Goal: Task Accomplishment & Management: Use online tool/utility

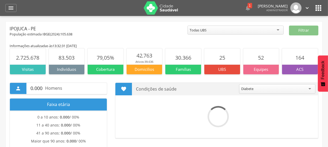
click at [145, 32] on div "População estimada IBGE( 2024 ): 105.638" at bounding box center [99, 34] width 178 height 5
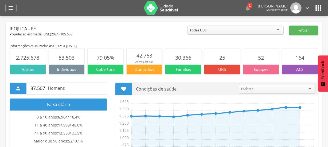
click at [145, 32] on div "População estimada IBGE( 2024 ): 105.638" at bounding box center [99, 34] width 178 height 5
click at [155, 29] on div "Ipojuca - PE" at bounding box center [99, 29] width 178 height 6
click at [14, 6] on icon "" at bounding box center [11, 8] width 6 height 6
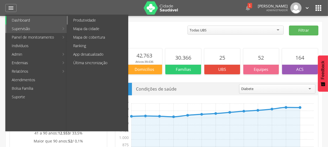
click at [90, 18] on link "Produtividade" at bounding box center [98, 20] width 60 height 9
type input "**********"
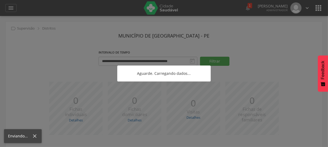
click at [41, 52] on div at bounding box center [164, 73] width 328 height 147
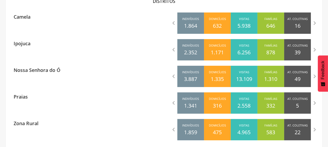
scroll to position [180, 0]
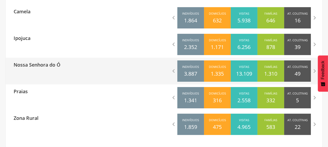
click at [68, 70] on div "Nossa Senhora do Ó" at bounding box center [85, 64] width 158 height 13
type input "**********"
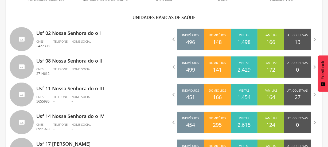
scroll to position [151, 0]
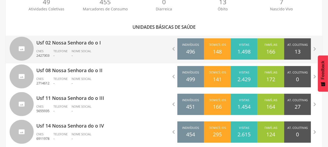
click at [135, 49] on ul "CNES 2427303 Telefone - Nome Social -" at bounding box center [98, 55] width 124 height 12
type input "**********"
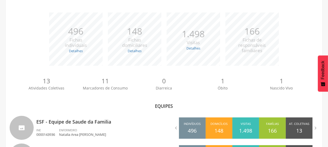
scroll to position [104, 0]
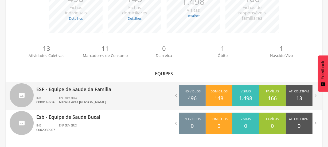
click at [91, 89] on p "ESF - Equipe de Saude da Familia" at bounding box center [98, 88] width 124 height 11
type input "**********"
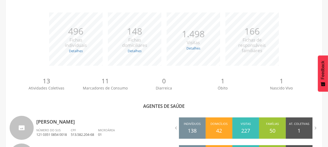
scroll to position [151, 0]
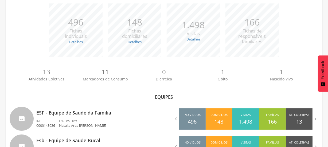
scroll to position [104, 0]
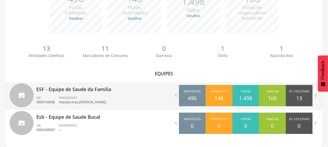
click at [127, 100] on ul "INE 0000143936 ENFERMEIRO Natalia Area Lima Brandao" at bounding box center [98, 102] width 124 height 12
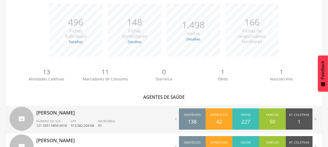
scroll to position [131, 0]
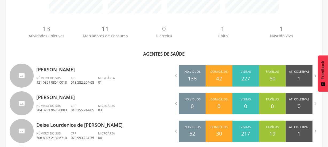
click at [11, 52] on div "Agentes de saúde" at bounding box center [164, 54] width 309 height 6
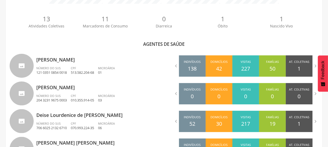
scroll to position [151, 0]
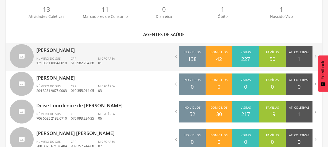
click at [152, 52] on p "[PERSON_NAME]" at bounding box center [98, 48] width 124 height 11
type input "**********"
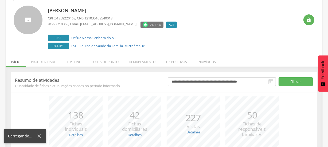
scroll to position [80, 0]
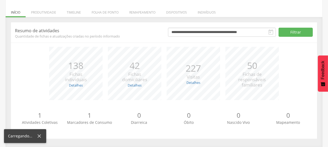
click at [15, 51] on div "*** 138 Fichas individuais Detalhes Novas: 0 Atualizadas: 138 *** 42 Fichas dom…" at bounding box center [164, 76] width 298 height 59
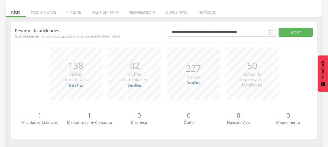
click at [8, 53] on div "**********" at bounding box center [164, 81] width 314 height 119
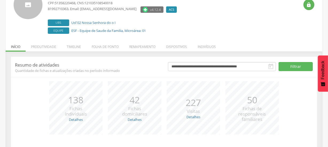
scroll to position [45, 0]
click at [141, 46] on li "Remapeamento" at bounding box center [142, 46] width 37 height 13
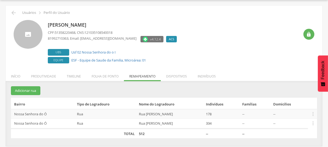
scroll to position [16, 0]
click at [72, 89] on section "Adicionar rua Bairro Tipo de Logradouro Nome do Logradouro Indivíduos Famílias …" at bounding box center [164, 113] width 306 height 52
click at [45, 87] on section "Adicionar rua Bairro Tipo de Logradouro Nome do Logradouro Indivíduos Famílias …" at bounding box center [164, 113] width 306 height 52
click at [237, 40] on div "Adeilza Maria Lopes da Silva CPF: 51358220468 , CNS: 121035108540018 8199271036…" at bounding box center [174, 42] width 252 height 45
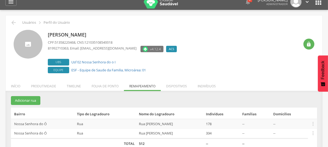
scroll to position [0, 0]
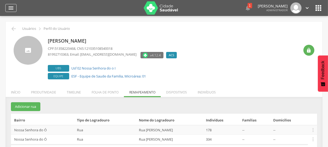
click at [11, 11] on icon "" at bounding box center [11, 8] width 6 height 6
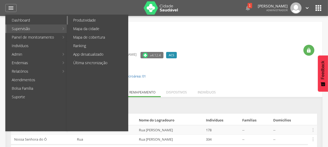
click at [93, 17] on link "Produtividade" at bounding box center [98, 20] width 60 height 9
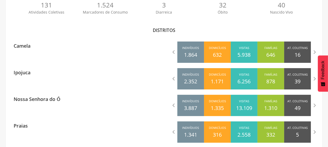
scroll to position [155, 0]
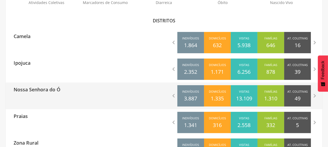
click at [87, 89] on div "Nossa Senhora do Ó" at bounding box center [85, 89] width 158 height 13
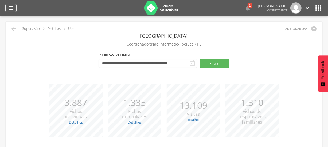
click at [11, 7] on icon "" at bounding box center [11, 8] width 6 height 6
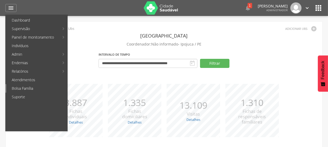
click at [28, 89] on link "Bolsa Família" at bounding box center [36, 88] width 61 height 9
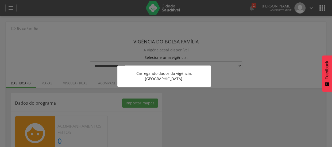
click at [42, 66] on div at bounding box center [166, 73] width 332 height 147
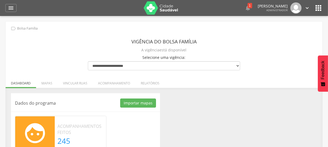
click at [42, 66] on div "**********" at bounding box center [164, 107] width 317 height 171
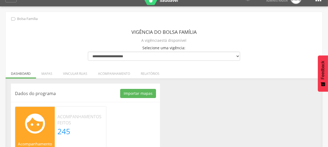
click at [211, 95] on div "Dados do programa Importar mapas As ruas do(s) mapa(s) estão sendo processadas.…" at bounding box center [164, 130] width 314 height 93
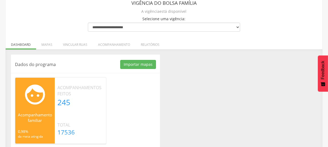
scroll to position [45, 0]
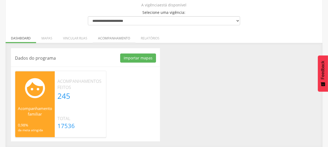
click at [110, 38] on li "Acompanhamento" at bounding box center [114, 37] width 43 height 13
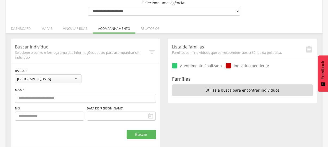
scroll to position [60, 0]
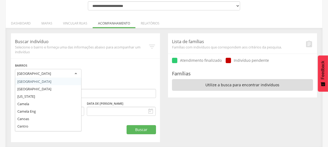
click at [66, 73] on div "[GEOGRAPHIC_DATA]" at bounding box center [48, 74] width 66 height 10
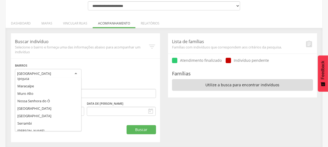
scroll to position [74, 0]
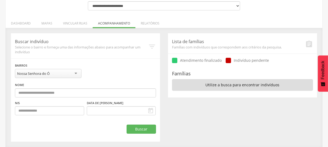
click at [107, 75] on div "**********" at bounding box center [85, 74] width 141 height 10
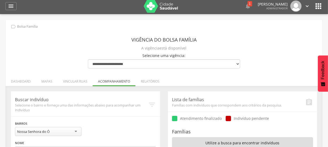
scroll to position [0, 0]
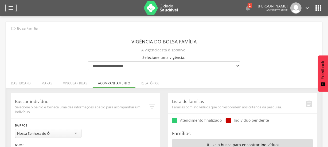
click at [9, 5] on icon "" at bounding box center [11, 8] width 6 height 6
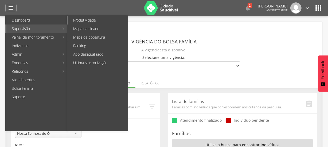
click at [95, 19] on link "Produtividade" at bounding box center [98, 20] width 60 height 9
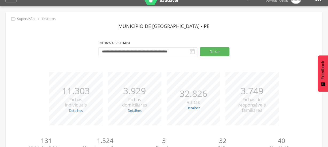
click at [48, 61] on div "**********" at bounding box center [164, 50] width 309 height 23
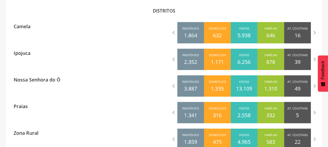
scroll to position [175, 0]
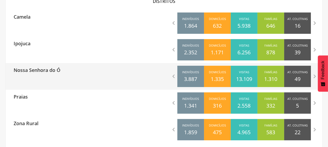
click at [104, 74] on div "Nossa Senhora do Ó" at bounding box center [85, 69] width 158 height 13
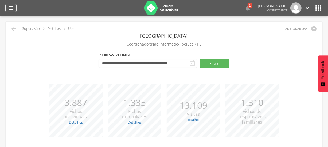
click at [8, 9] on icon "" at bounding box center [11, 8] width 6 height 6
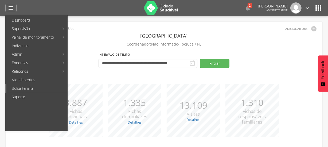
click at [27, 88] on link "Bolsa Família" at bounding box center [36, 88] width 61 height 9
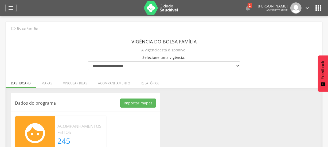
click at [230, 117] on div "Dados do programa Importar mapas As ruas do(s) mapa(s) estão sendo processadas.…" at bounding box center [164, 139] width 314 height 93
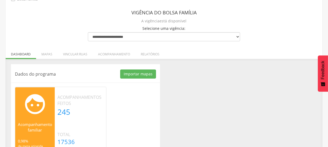
scroll to position [39, 0]
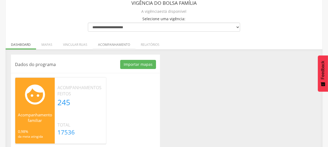
click at [112, 44] on li "Acompanhamento" at bounding box center [114, 43] width 43 height 13
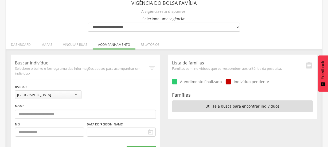
scroll to position [0, 0]
click at [54, 95] on div "[GEOGRAPHIC_DATA]" at bounding box center [48, 95] width 66 height 9
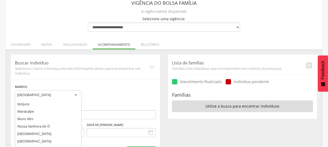
drag, startPoint x: 81, startPoint y: 115, endPoint x: 78, endPoint y: 139, distance: 23.9
click at [78, 139] on div "Alto Bela Vista Alto da Palmeira California Camela Camela Eng Canoas Centro Cup…" at bounding box center [48, 125] width 66 height 53
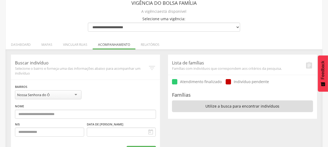
click at [123, 81] on div "**********" at bounding box center [85, 109] width 149 height 109
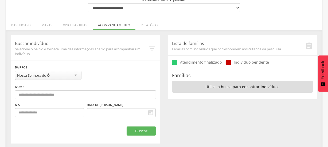
scroll to position [60, 0]
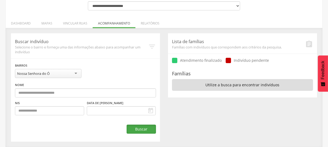
click at [137, 132] on button "Buscar" at bounding box center [141, 129] width 29 height 9
click at [72, 22] on li "Vincular ruas" at bounding box center [75, 22] width 35 height 13
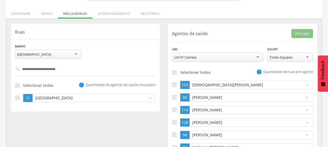
click at [118, 58] on div "**********" at bounding box center [85, 53] width 149 height 19
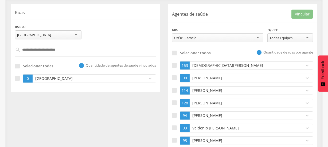
scroll to position [99, 0]
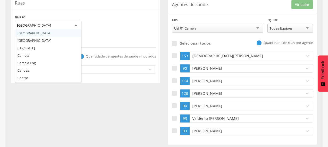
click at [46, 26] on div "[GEOGRAPHIC_DATA]" at bounding box center [48, 26] width 66 height 10
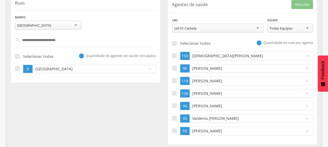
click at [46, 26] on div "[GEOGRAPHIC_DATA]" at bounding box center [48, 25] width 66 height 9
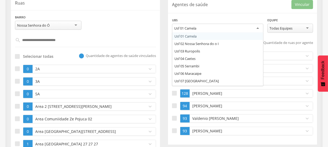
click at [238, 28] on div "Usf 01 Camela" at bounding box center [217, 29] width 91 height 10
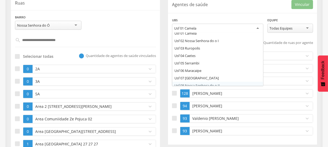
scroll to position [0, 0]
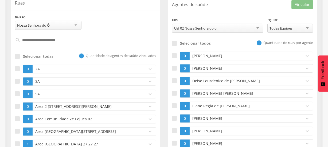
click at [217, 56] on p "[PERSON_NAME]" at bounding box center [245, 55] width 109 height 5
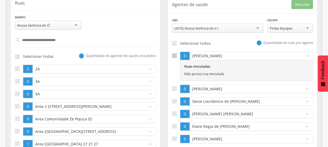
click at [176, 54] on div at bounding box center [174, 55] width 5 height 5
click at [52, 40] on input "text" at bounding box center [86, 40] width 130 height 9
click at [57, 41] on input "text" at bounding box center [86, 40] width 130 height 9
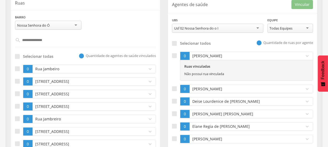
type input "**********"
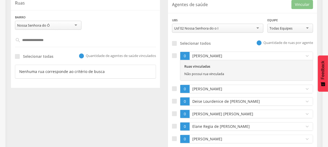
click at [55, 43] on input "**********" at bounding box center [86, 40] width 130 height 9
click at [55, 43] on input "text" at bounding box center [86, 40] width 130 height 9
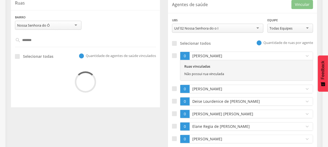
type input "********"
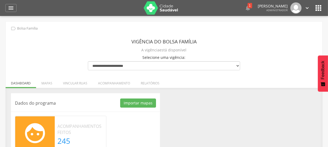
click at [76, 47] on div "**********" at bounding box center [164, 107] width 317 height 171
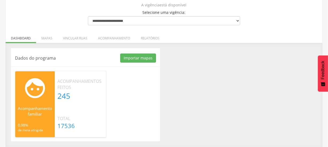
scroll to position [35, 0]
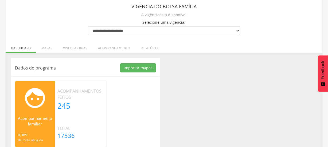
click at [66, 35] on div "**********" at bounding box center [164, 71] width 317 height 171
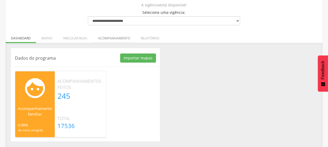
click at [107, 38] on li "Acompanhamento" at bounding box center [114, 37] width 43 height 13
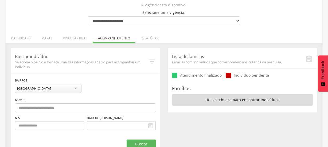
click at [132, 83] on div "**********" at bounding box center [85, 113] width 141 height 71
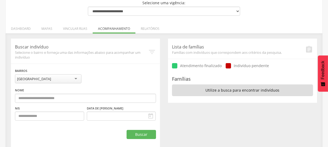
scroll to position [60, 0]
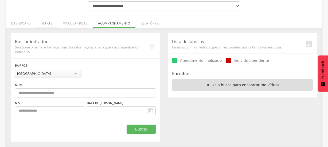
click at [47, 26] on li "Mapas" at bounding box center [47, 22] width 22 height 13
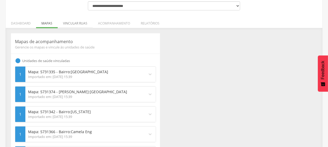
click at [76, 24] on li "Vincular ruas" at bounding box center [75, 22] width 35 height 13
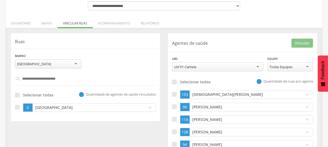
click at [111, 40] on p "Ruas" at bounding box center [85, 42] width 141 height 6
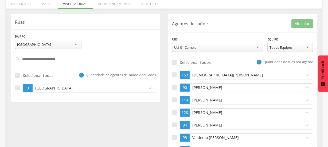
scroll to position [89, 0]
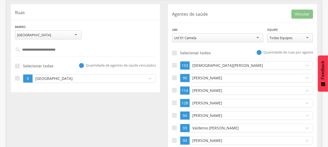
click at [56, 47] on input "text" at bounding box center [86, 49] width 130 height 9
click at [58, 49] on input "text" at bounding box center [86, 49] width 130 height 9
type input "*"
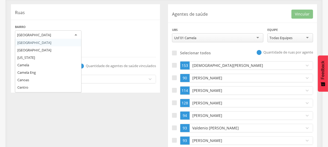
click at [53, 38] on div "[GEOGRAPHIC_DATA]" at bounding box center [48, 35] width 66 height 10
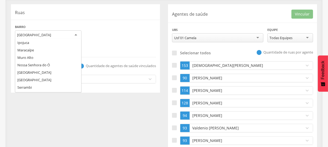
scroll to position [74, 0]
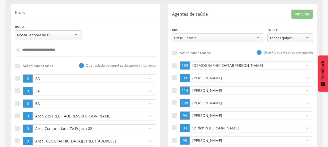
click at [136, 9] on header "Ruas" at bounding box center [85, 11] width 141 height 7
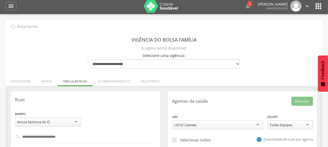
scroll to position [0, 0]
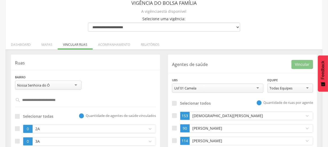
scroll to position [29, 0]
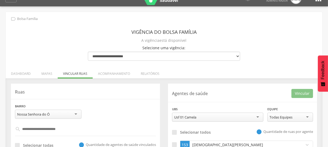
scroll to position [19, 0]
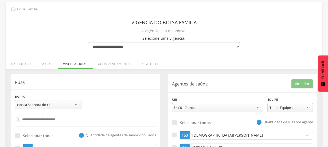
click at [249, 64] on ul "Dashboard Mapas Vincular ruas Acompanhamento Relatórios" at bounding box center [164, 64] width 317 height 5
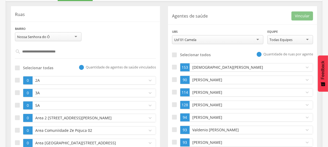
scroll to position [97, 0]
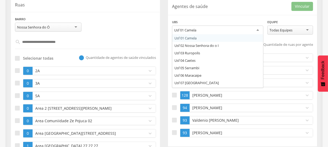
click at [217, 30] on div "Usf 01 Camela" at bounding box center [217, 31] width 91 height 10
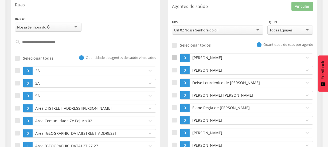
click at [175, 57] on div at bounding box center [174, 57] width 5 height 5
click at [57, 44] on input "text" at bounding box center [86, 42] width 130 height 9
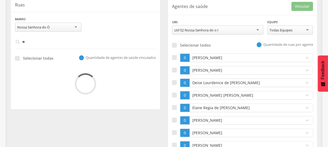
type input "*"
type input "****"
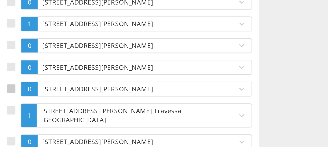
scroll to position [899, 0]
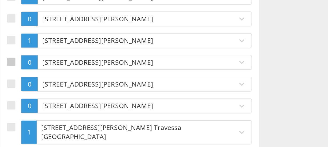
click at [17, 57] on div at bounding box center [17, 59] width 5 height 5
click at [16, 69] on div at bounding box center [17, 71] width 5 height 5
click at [15, 44] on div at bounding box center [17, 46] width 5 height 5
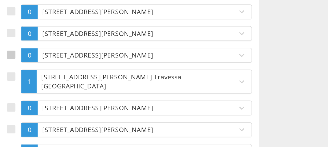
click at [17, 82] on div at bounding box center [17, 84] width 5 height 5
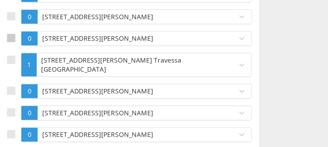
scroll to position [909, 0]
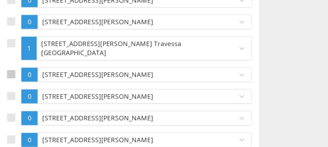
click at [17, 103] on div at bounding box center [17, 105] width 5 height 5
click at [17, 115] on div at bounding box center [17, 117] width 5 height 5
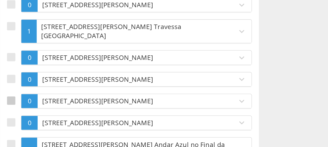
click at [17, 118] on div at bounding box center [17, 120] width 5 height 5
click at [17, 131] on div at bounding box center [17, 133] width 5 height 5
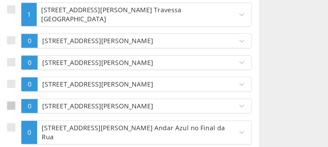
scroll to position [938, 0]
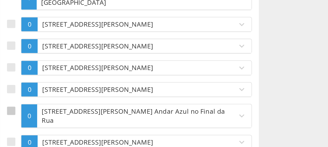
click at [17, 124] on div at bounding box center [17, 126] width 5 height 5
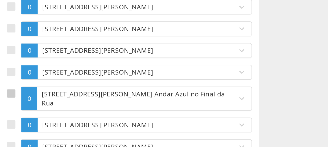
click at [17, 132] on div at bounding box center [17, 134] width 5 height 5
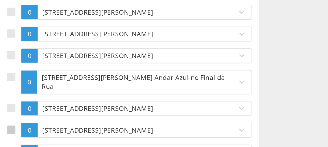
click at [17, 135] on div at bounding box center [17, 137] width 5 height 5
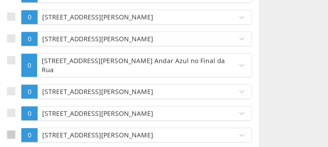
click at [17, 138] on div at bounding box center [17, 140] width 5 height 5
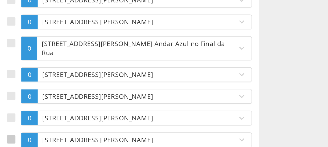
click at [17, 140] on div at bounding box center [17, 142] width 5 height 5
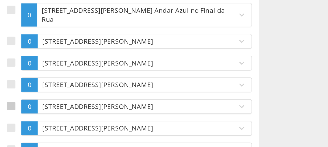
scroll to position [1006, 0]
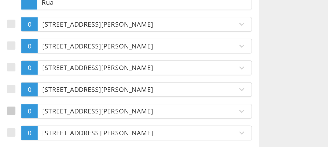
click at [17, 124] on div at bounding box center [17, 126] width 5 height 5
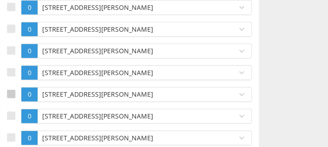
scroll to position [1025, 0]
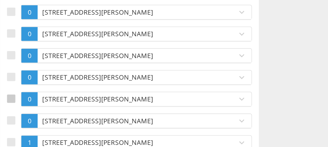
click at [17, 117] on div at bounding box center [17, 119] width 5 height 5
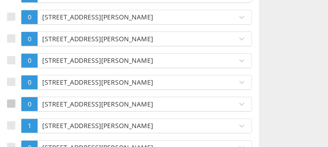
click at [17, 120] on div at bounding box center [17, 122] width 5 height 5
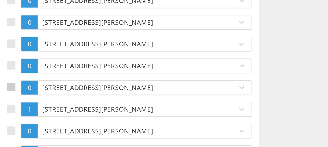
scroll to position [1054, 0]
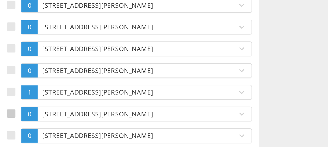
click at [17, 126] on div at bounding box center [17, 128] width 5 height 5
click at [17, 138] on div at bounding box center [17, 140] width 5 height 5
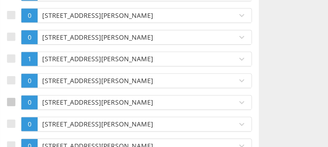
scroll to position [1084, 0]
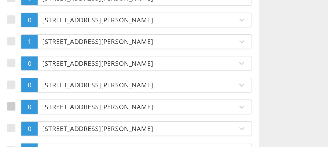
click at [17, 121] on div at bounding box center [17, 123] width 5 height 5
click at [17, 134] on div at bounding box center [17, 136] width 5 height 5
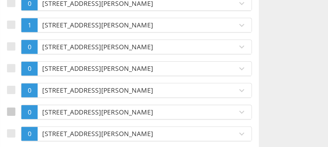
scroll to position [1103, 0]
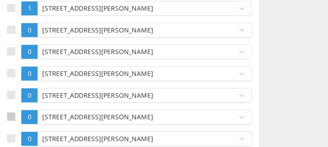
click at [17, 127] on div at bounding box center [17, 129] width 5 height 5
click at [16, 140] on div at bounding box center [17, 142] width 5 height 5
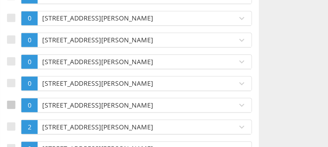
scroll to position [1132, 0]
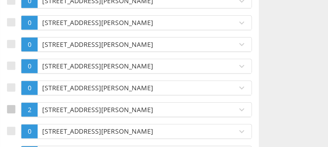
click at [17, 123] on div at bounding box center [17, 125] width 5 height 5
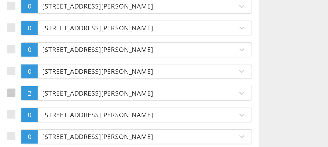
scroll to position [1151, 0]
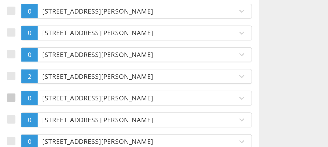
click at [17, 116] on div at bounding box center [17, 118] width 5 height 5
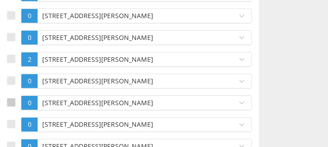
click at [17, 119] on div at bounding box center [17, 121] width 5 height 5
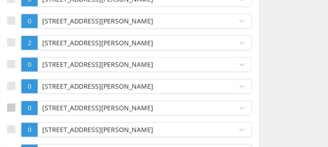
click at [17, 122] on div at bounding box center [17, 124] width 5 height 5
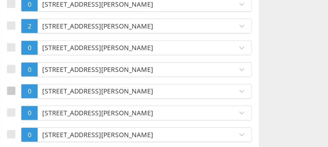
scroll to position [1190, 0]
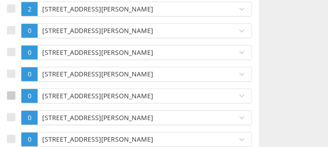
click at [17, 115] on div at bounding box center [17, 117] width 5 height 5
click at [17, 128] on div at bounding box center [17, 130] width 5 height 5
click at [17, 139] on label at bounding box center [19, 143] width 8 height 9
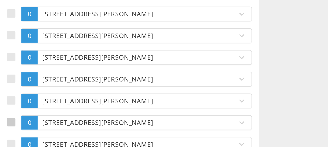
scroll to position [1210, 0]
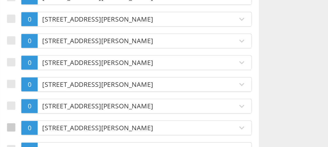
click at [16, 134] on div at bounding box center [17, 136] width 5 height 5
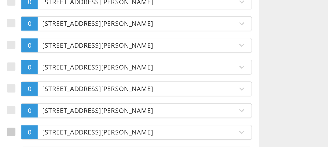
click at [16, 136] on div at bounding box center [17, 138] width 5 height 5
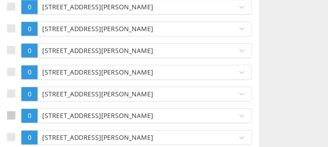
scroll to position [1239, 0]
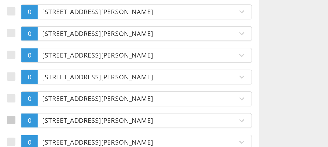
click at [17, 129] on div at bounding box center [17, 131] width 5 height 5
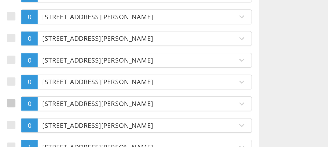
scroll to position [1258, 0]
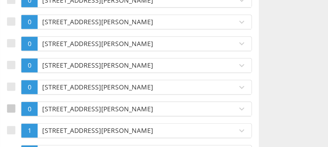
click at [17, 123] on div at bounding box center [17, 125] width 5 height 5
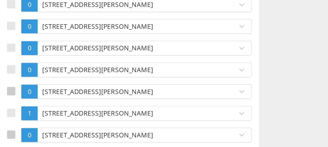
scroll to position [1278, 0]
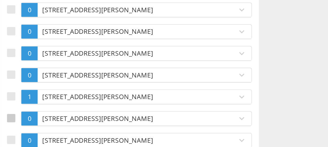
click at [18, 128] on div at bounding box center [17, 130] width 5 height 5
click at [18, 141] on div at bounding box center [17, 143] width 5 height 5
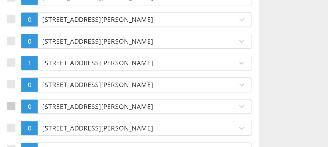
scroll to position [1307, 0]
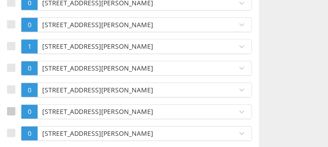
click at [15, 124] on div at bounding box center [17, 126] width 5 height 5
click at [17, 137] on div at bounding box center [17, 139] width 5 height 5
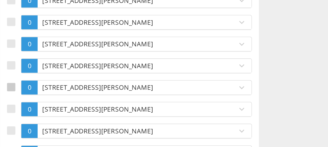
scroll to position [1355, 0]
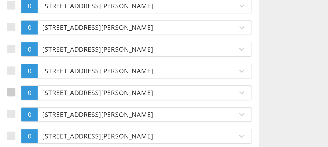
click at [16, 113] on div at bounding box center [17, 115] width 5 height 5
click at [17, 126] on div at bounding box center [17, 128] width 5 height 5
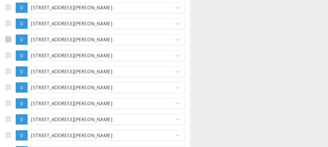
scroll to position [1431, 0]
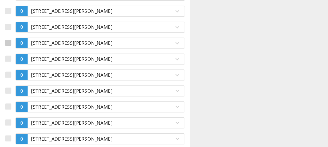
click at [17, 63] on div at bounding box center [17, 65] width 5 height 5
click at [17, 75] on div at bounding box center [17, 77] width 5 height 5
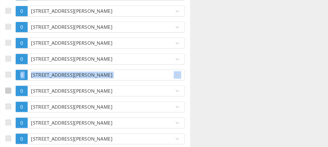
drag, startPoint x: 19, startPoint y: 75, endPoint x: 18, endPoint y: 88, distance: 12.9
click at [18, 100] on div at bounding box center [17, 102] width 5 height 5
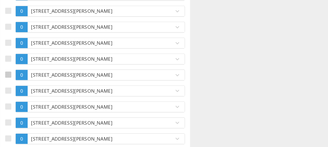
click at [17, 88] on div at bounding box center [17, 90] width 5 height 5
click at [15, 113] on div at bounding box center [17, 115] width 5 height 5
click at [15, 124] on label at bounding box center [19, 128] width 8 height 9
click at [17, 138] on div at bounding box center [17, 140] width 5 height 5
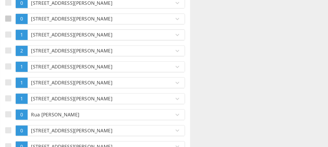
scroll to position [1547, 0]
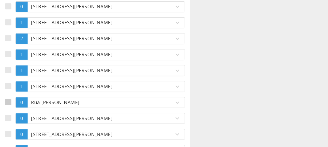
click at [19, 109] on div at bounding box center [17, 111] width 5 height 5
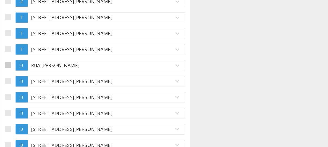
scroll to position [1586, 0]
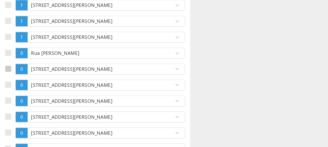
click at [17, 83] on div at bounding box center [17, 85] width 5 height 5
click at [17, 96] on div at bounding box center [17, 98] width 5 height 5
click at [17, 108] on div at bounding box center [17, 110] width 5 height 5
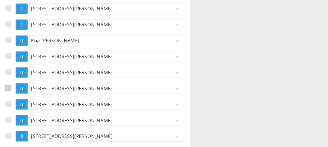
scroll to position [1606, 0]
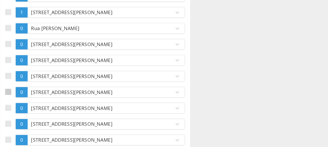
click at [16, 101] on div at bounding box center [17, 103] width 5 height 5
click at [17, 114] on div at bounding box center [17, 116] width 5 height 5
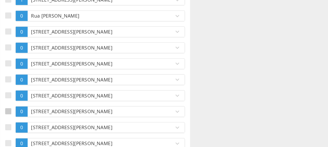
click at [17, 117] on div at bounding box center [17, 119] width 5 height 5
click at [17, 129] on div at bounding box center [17, 131] width 5 height 5
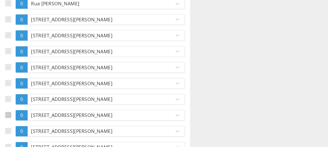
scroll to position [1635, 0]
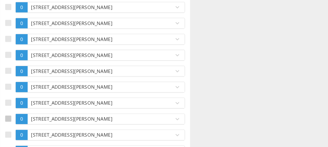
click at [16, 123] on div at bounding box center [17, 125] width 5 height 5
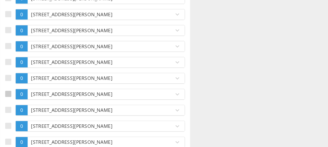
scroll to position [1664, 0]
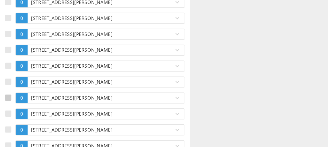
click at [17, 106] on div at bounding box center [17, 108] width 5 height 5
click at [17, 119] on div at bounding box center [17, 121] width 5 height 5
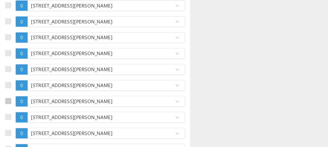
scroll to position [1683, 0]
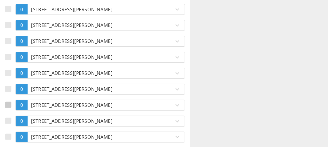
click at [16, 112] on div at bounding box center [17, 114] width 5 height 5
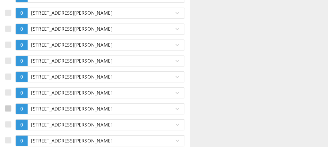
click at [17, 115] on div at bounding box center [17, 117] width 5 height 5
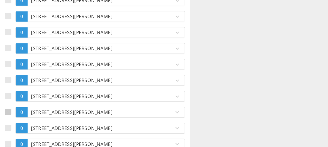
click at [17, 117] on div at bounding box center [17, 119] width 5 height 5
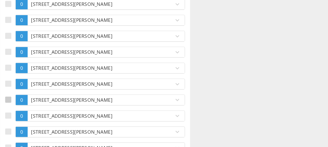
click at [17, 120] on div at bounding box center [17, 122] width 5 height 5
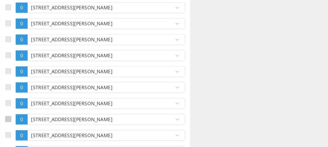
click at [18, 123] on div at bounding box center [17, 125] width 5 height 5
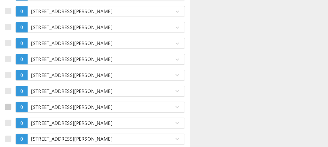
scroll to position [1742, 0]
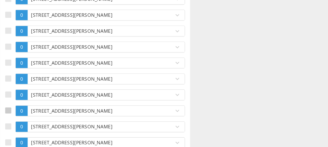
click at [16, 116] on div at bounding box center [17, 118] width 5 height 5
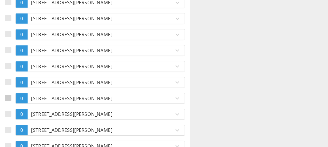
scroll to position [1761, 0]
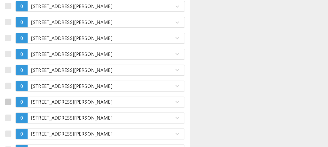
click at [15, 109] on div at bounding box center [17, 111] width 5 height 5
click at [17, 122] on div at bounding box center [17, 124] width 5 height 5
click at [18, 134] on div at bounding box center [17, 136] width 5 height 5
click at [18, 147] on div at bounding box center [17, 149] width 5 height 5
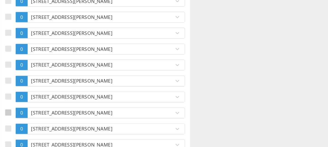
scroll to position [1800, 0]
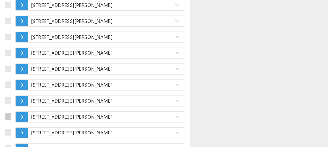
click at [16, 121] on div at bounding box center [17, 123] width 5 height 5
click at [17, 133] on div at bounding box center [17, 135] width 5 height 5
click at [18, 146] on div at bounding box center [17, 148] width 5 height 5
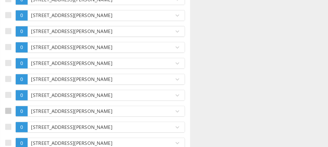
scroll to position [1839, 0]
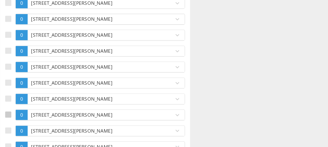
click at [18, 119] on div at bounding box center [17, 121] width 5 height 5
click at [16, 132] on div at bounding box center [17, 134] width 5 height 5
click at [17, 144] on div at bounding box center [17, 146] width 5 height 5
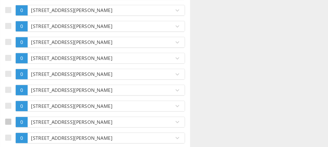
scroll to position [1868, 0]
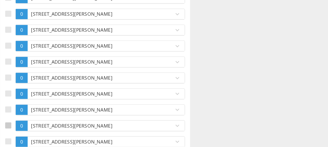
click at [16, 128] on div at bounding box center [17, 130] width 5 height 5
click at [16, 140] on div at bounding box center [17, 142] width 5 height 5
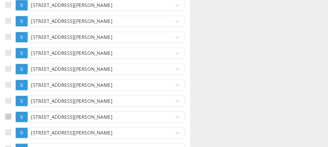
scroll to position [1897, 0]
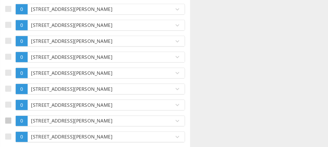
click at [17, 122] on label at bounding box center [19, 126] width 8 height 9
click at [18, 136] on div at bounding box center [17, 138] width 5 height 5
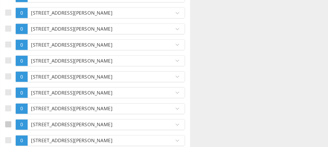
scroll to position [1916, 0]
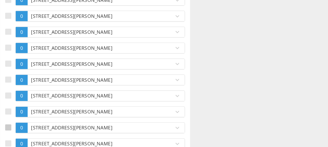
click at [17, 130] on div at bounding box center [17, 132] width 5 height 5
click at [17, 142] on div at bounding box center [17, 144] width 5 height 5
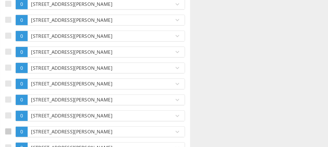
scroll to position [1936, 0]
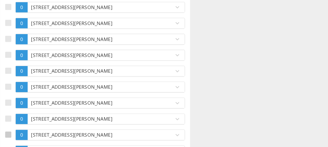
click at [15, 135] on div at bounding box center [17, 137] width 5 height 5
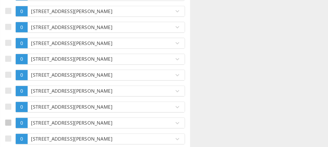
scroll to position [1955, 0]
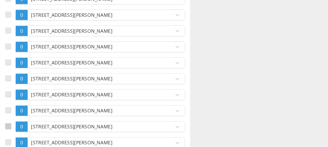
click at [16, 128] on div at bounding box center [17, 130] width 5 height 5
click at [17, 141] on div at bounding box center [17, 143] width 5 height 5
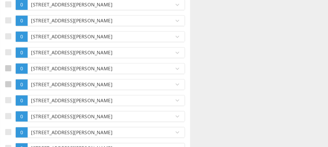
scroll to position [2023, 0]
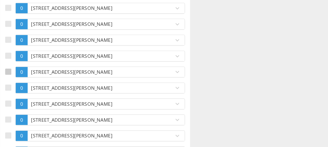
click at [17, 85] on div at bounding box center [17, 87] width 5 height 5
click at [18, 98] on div at bounding box center [17, 100] width 5 height 5
click at [18, 111] on div at bounding box center [17, 113] width 5 height 5
click at [18, 123] on div at bounding box center [17, 125] width 5 height 5
click at [17, 136] on div at bounding box center [17, 138] width 5 height 5
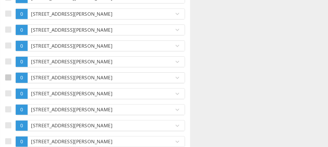
scroll to position [2091, 0]
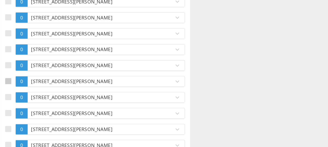
click at [17, 93] on div at bounding box center [17, 95] width 5 height 5
click at [17, 105] on div at bounding box center [17, 107] width 5 height 5
click at [16, 118] on div at bounding box center [17, 120] width 5 height 5
click at [17, 131] on div at bounding box center [17, 133] width 5 height 5
click at [17, 142] on label at bounding box center [19, 146] width 8 height 9
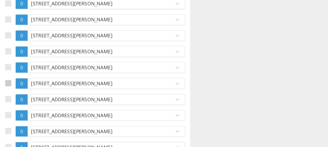
scroll to position [2149, 0]
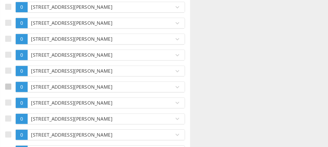
click at [17, 96] on label at bounding box center [19, 100] width 8 height 9
click at [17, 110] on div at bounding box center [17, 112] width 5 height 5
click at [15, 122] on div at bounding box center [17, 124] width 5 height 5
click at [17, 135] on div at bounding box center [17, 137] width 5 height 5
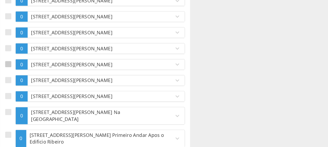
scroll to position [2227, 0]
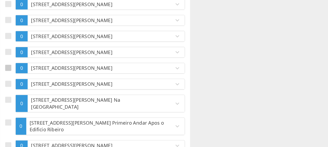
click at [17, 83] on div at bounding box center [17, 85] width 5 height 5
click at [18, 95] on div at bounding box center [17, 97] width 5 height 5
click at [16, 108] on div at bounding box center [17, 110] width 5 height 5
click at [18, 126] on div at bounding box center [17, 128] width 5 height 5
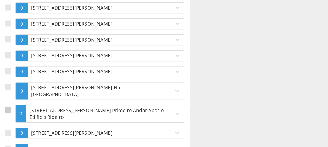
scroll to position [2246, 0]
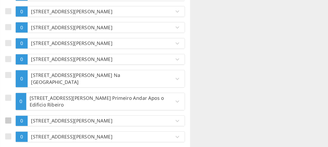
click at [17, 124] on div at bounding box center [17, 126] width 5 height 5
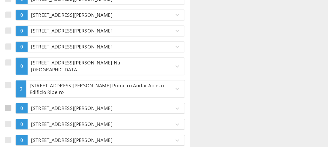
scroll to position [2266, 0]
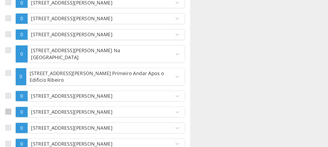
click at [17, 117] on div at bounding box center [17, 119] width 5 height 5
click at [18, 130] on div at bounding box center [17, 132] width 5 height 5
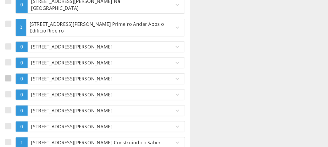
scroll to position [2315, 0]
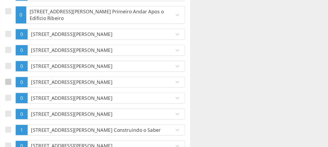
click at [18, 93] on div at bounding box center [17, 95] width 5 height 5
click at [19, 104] on label at bounding box center [19, 108] width 8 height 9
click at [18, 119] on div at bounding box center [17, 121] width 5 height 5
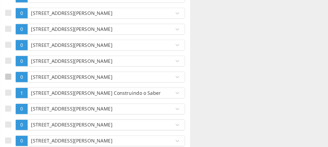
scroll to position [2353, 0]
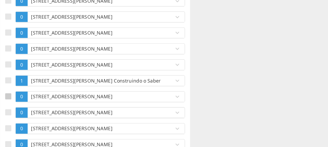
click at [17, 103] on label at bounding box center [19, 107] width 8 height 9
drag, startPoint x: 18, startPoint y: 95, endPoint x: 18, endPoint y: 99, distance: 4.3
click at [18, 117] on div at bounding box center [17, 119] width 5 height 5
click at [18, 130] on div at bounding box center [17, 132] width 5 height 5
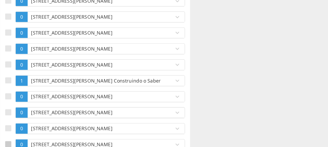
click at [18, 143] on div at bounding box center [17, 145] width 5 height 5
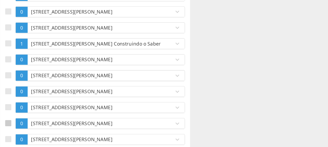
scroll to position [2392, 0]
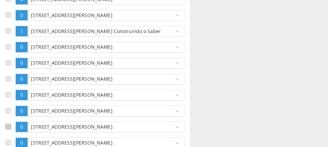
click at [16, 129] on div at bounding box center [17, 131] width 5 height 5
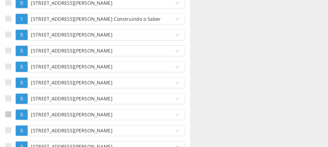
scroll to position [2411, 0]
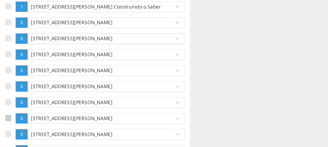
click at [17, 122] on div at bounding box center [17, 124] width 5 height 5
click at [19, 135] on div at bounding box center [17, 137] width 5 height 5
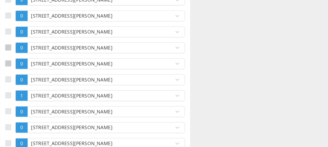
scroll to position [2489, 0]
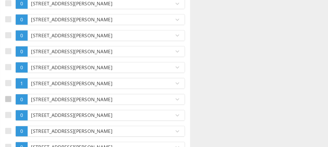
click at [18, 107] on div at bounding box center [17, 109] width 5 height 5
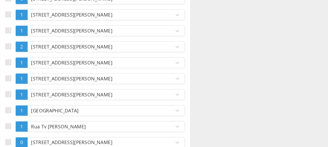
scroll to position [2615, 0]
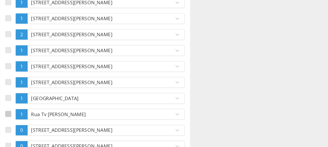
click at [18, 119] on div at bounding box center [17, 121] width 5 height 5
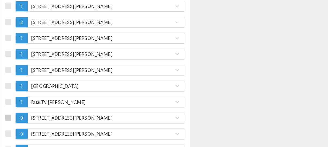
click at [17, 122] on div at bounding box center [17, 124] width 5 height 5
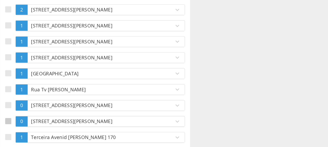
click at [17, 124] on div at bounding box center [17, 126] width 5 height 5
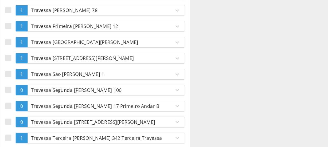
scroll to position [3781, 0]
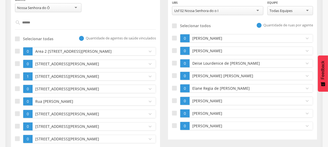
scroll to position [123, 0]
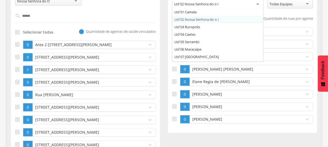
click at [230, 5] on div "Usf 02 Nossa Senhora do o I" at bounding box center [217, 4] width 91 height 10
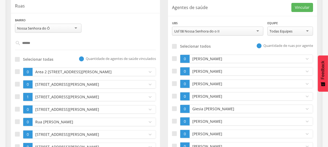
scroll to position [103, 0]
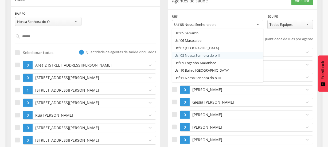
click at [225, 24] on div "Usf 08 Nossa Senhora do o II" at bounding box center [217, 25] width 91 height 10
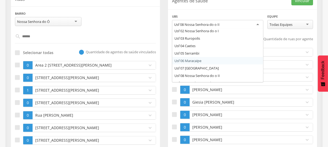
scroll to position [0, 0]
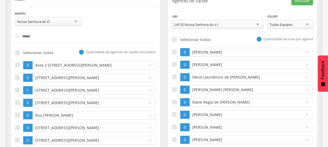
click at [249, 11] on div "**********" at bounding box center [242, 72] width 149 height 163
click at [135, 29] on div "**********" at bounding box center [85, 20] width 149 height 19
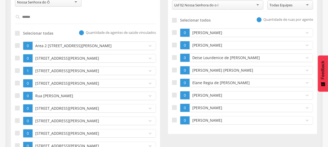
scroll to position [132, 0]
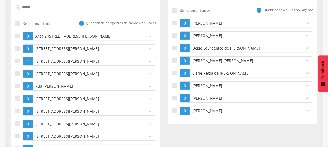
click at [102, 8] on input "******" at bounding box center [86, 7] width 130 height 9
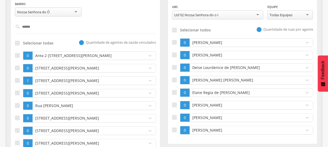
scroll to position [122, 0]
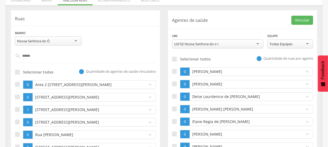
scroll to position [44, 0]
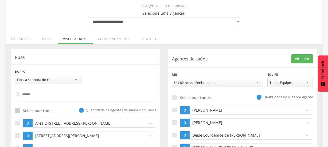
click at [15, 111] on div at bounding box center [17, 111] width 5 height 5
click at [17, 113] on div at bounding box center [17, 111] width 5 height 5
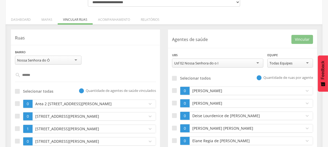
scroll to position [73, 0]
